Goal: Task Accomplishment & Management: Manage account settings

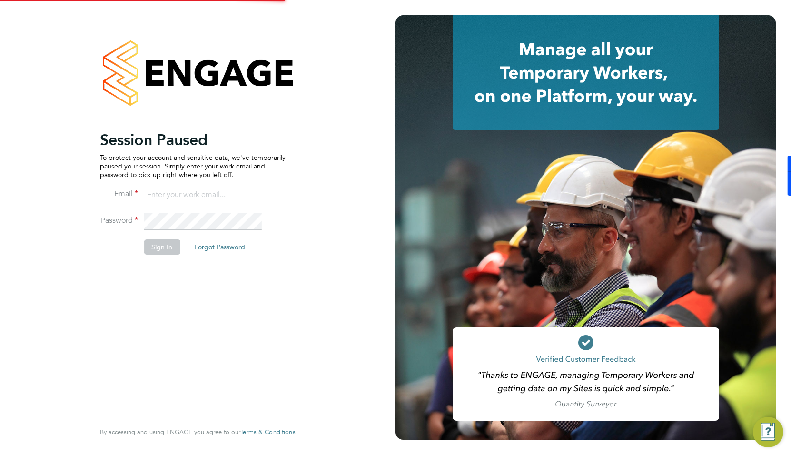
type input "william.heath@ganymedesolutions.co.uk"
click at [158, 246] on button "Sign In" at bounding box center [162, 246] width 36 height 15
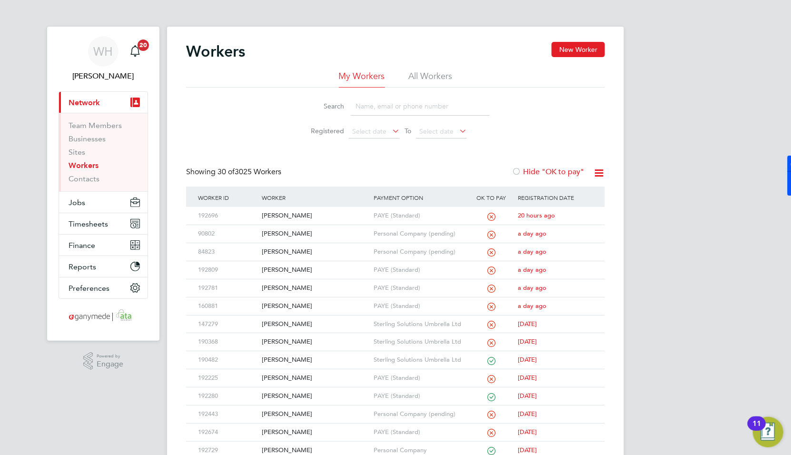
click at [367, 106] on input at bounding box center [420, 106] width 139 height 19
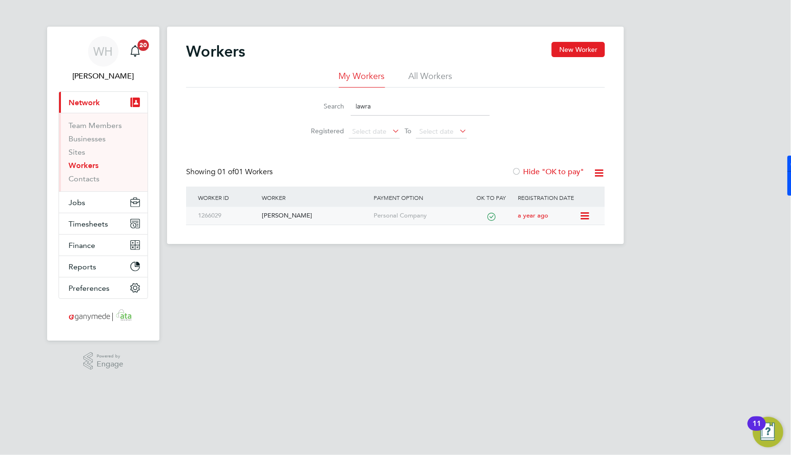
type input "lawra"
click at [241, 218] on div "1266029" at bounding box center [228, 216] width 64 height 18
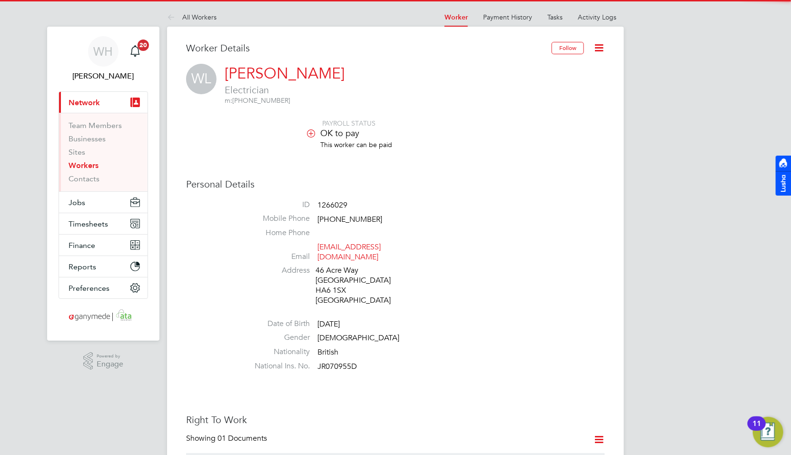
click at [605, 48] on icon at bounding box center [599, 48] width 12 height 12
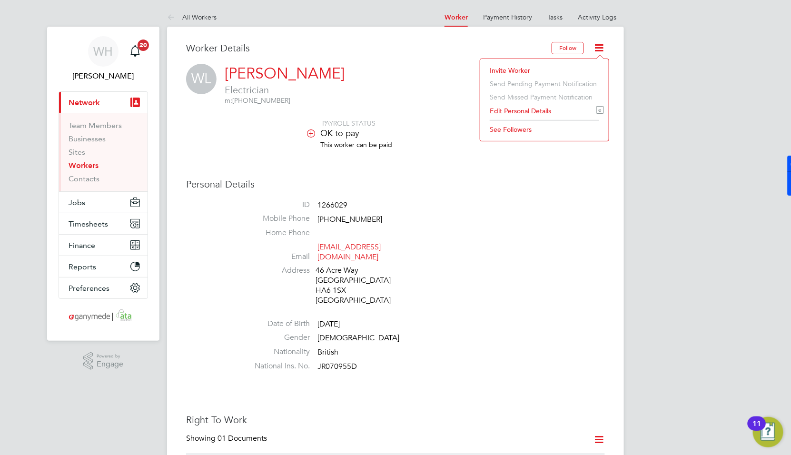
click at [517, 110] on li "Edit Personal Details e" at bounding box center [544, 110] width 119 height 13
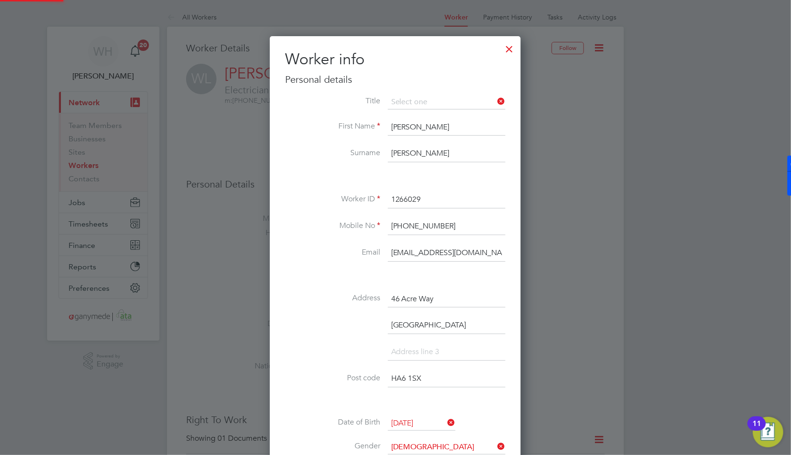
scroll to position [566, 251]
drag, startPoint x: 441, startPoint y: 253, endPoint x: 355, endPoint y: 256, distance: 85.2
click at [355, 256] on li "Email [EMAIL_ADDRESS][DOMAIN_NAME]" at bounding box center [395, 258] width 220 height 27
paste input "[EMAIL_ADDRESS]"
type input "[EMAIL_ADDRESS][DOMAIN_NAME]"
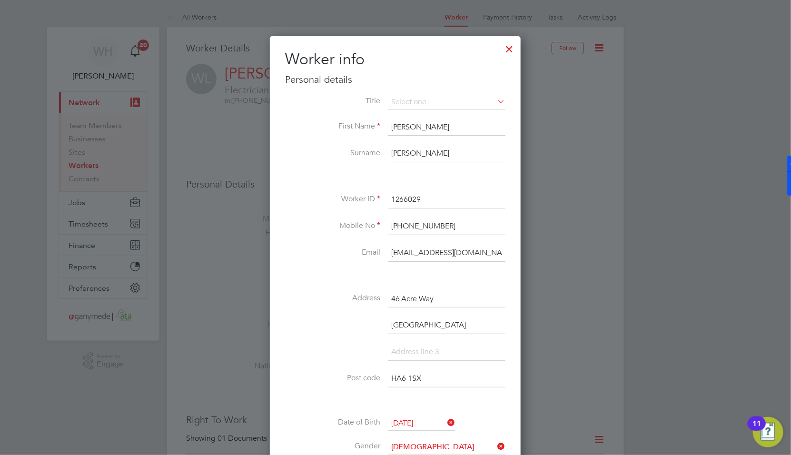
click at [570, 297] on div at bounding box center [395, 227] width 791 height 455
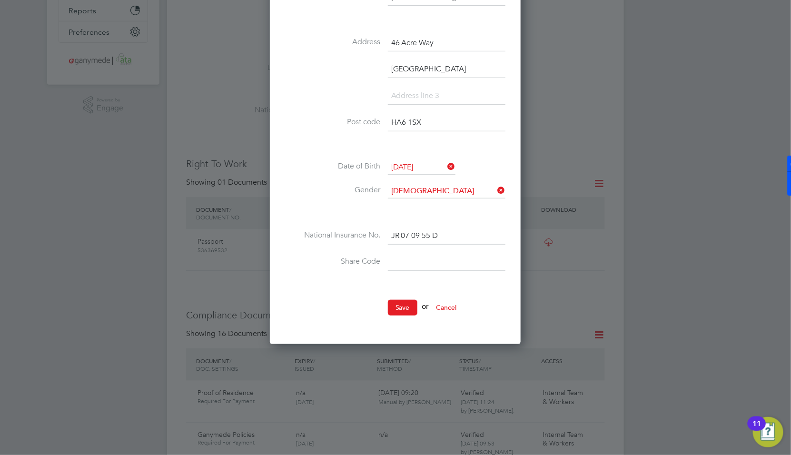
scroll to position [276, 0]
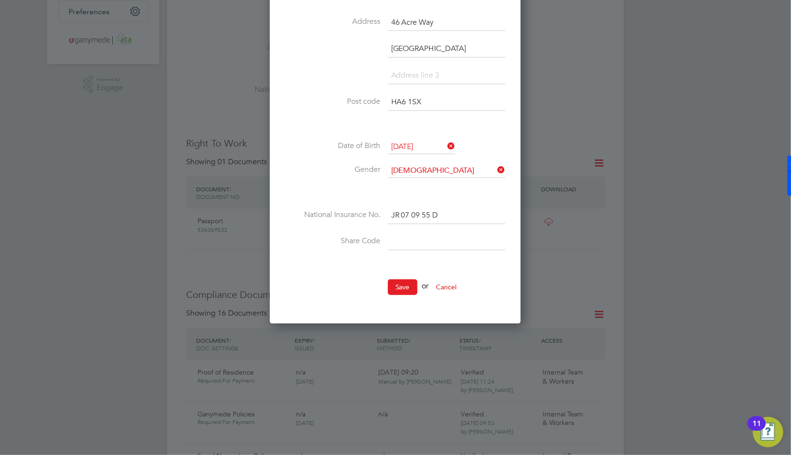
click at [402, 291] on button "Save" at bounding box center [403, 286] width 30 height 15
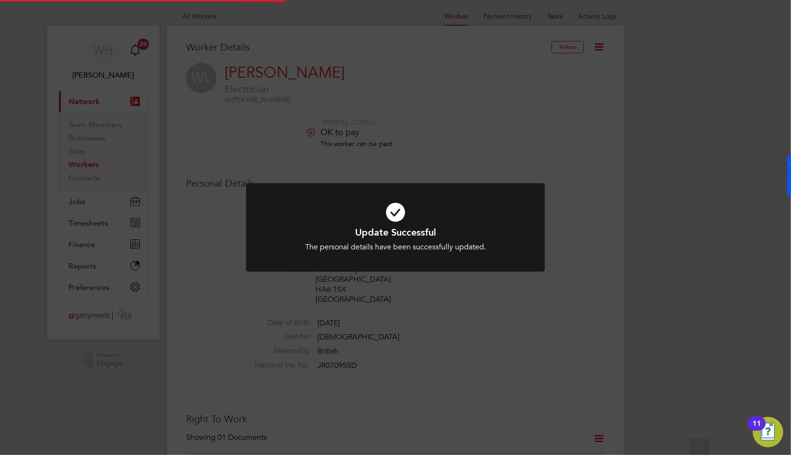
scroll to position [0, 0]
